Goal: Find specific page/section: Find specific page/section

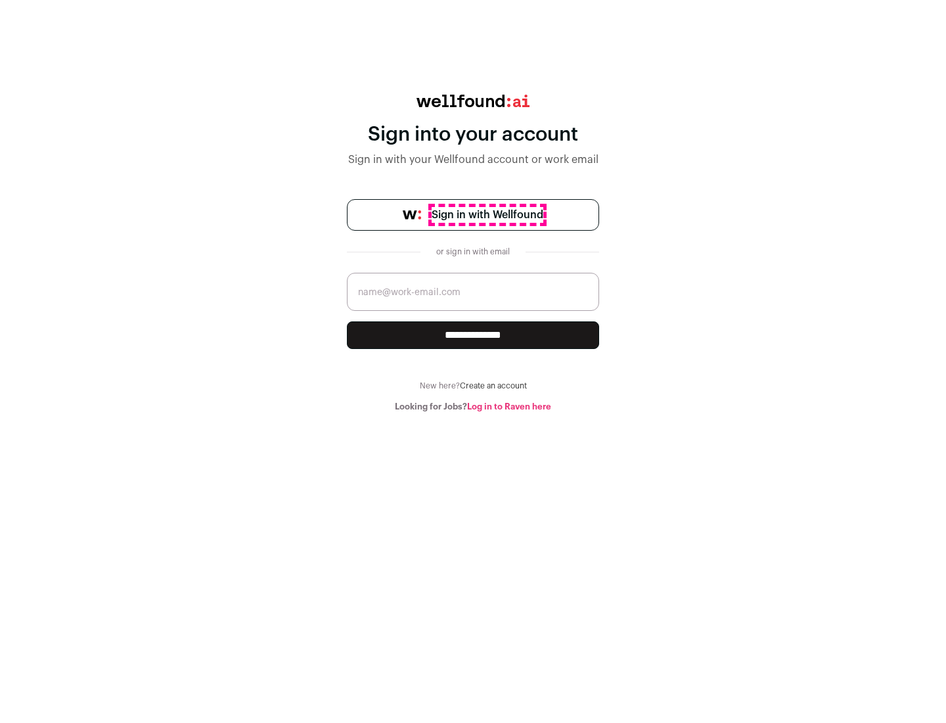
click at [487, 215] on span "Sign in with Wellfound" at bounding box center [488, 215] width 112 height 16
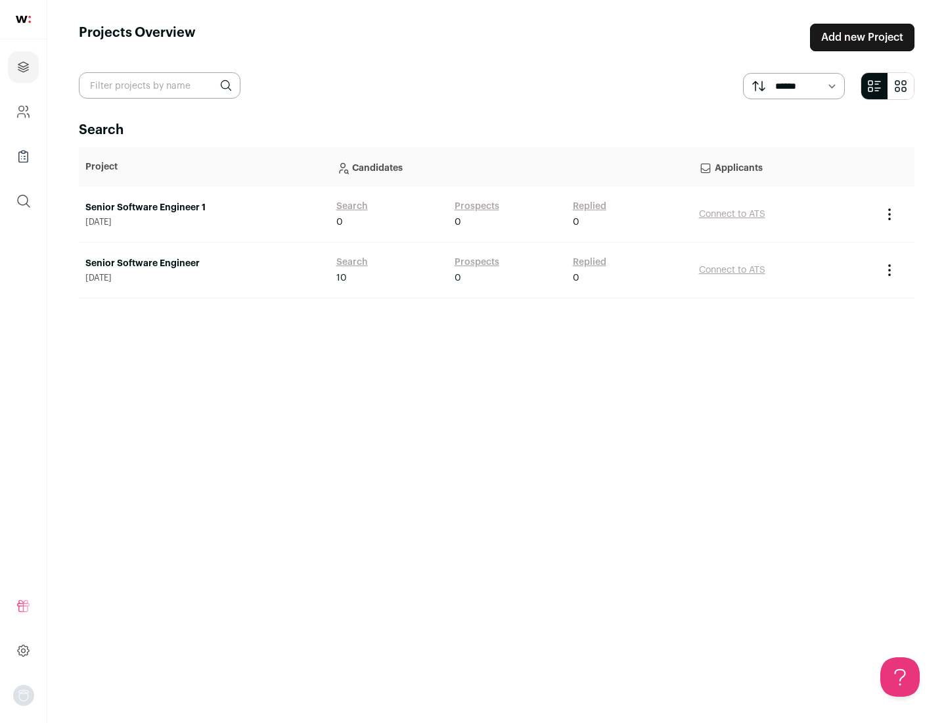
click at [204, 264] on link "Senior Software Engineer" at bounding box center [204, 263] width 238 height 13
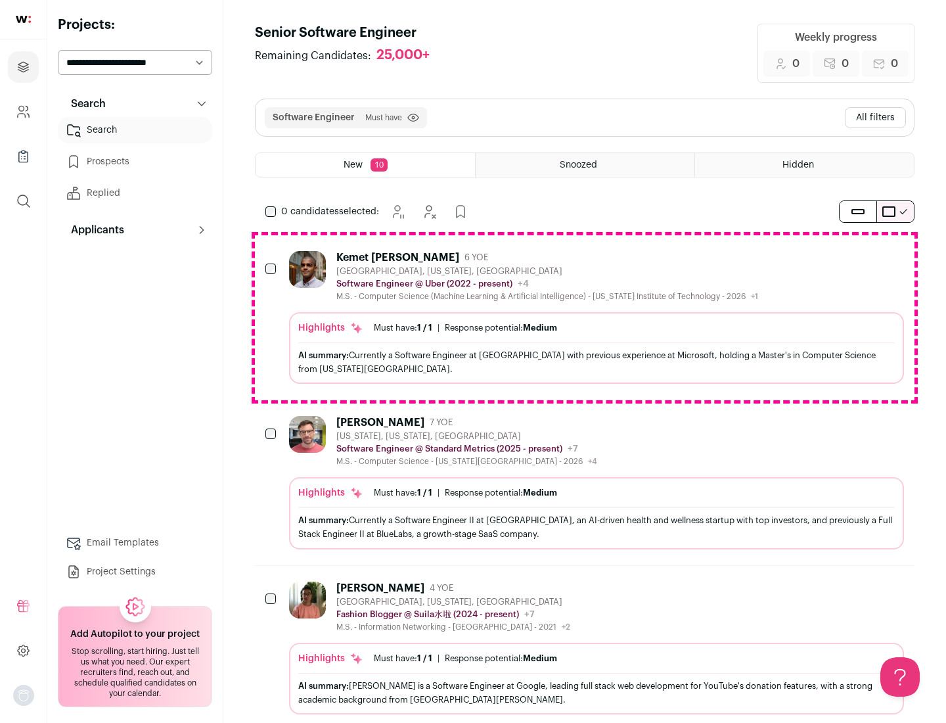
click at [585, 317] on div "Highlights Must have: 1 / 1 How many must haves have been fulfilled? | Response…" at bounding box center [596, 348] width 615 height 72
